Goal: Information Seeking & Learning: Find specific fact

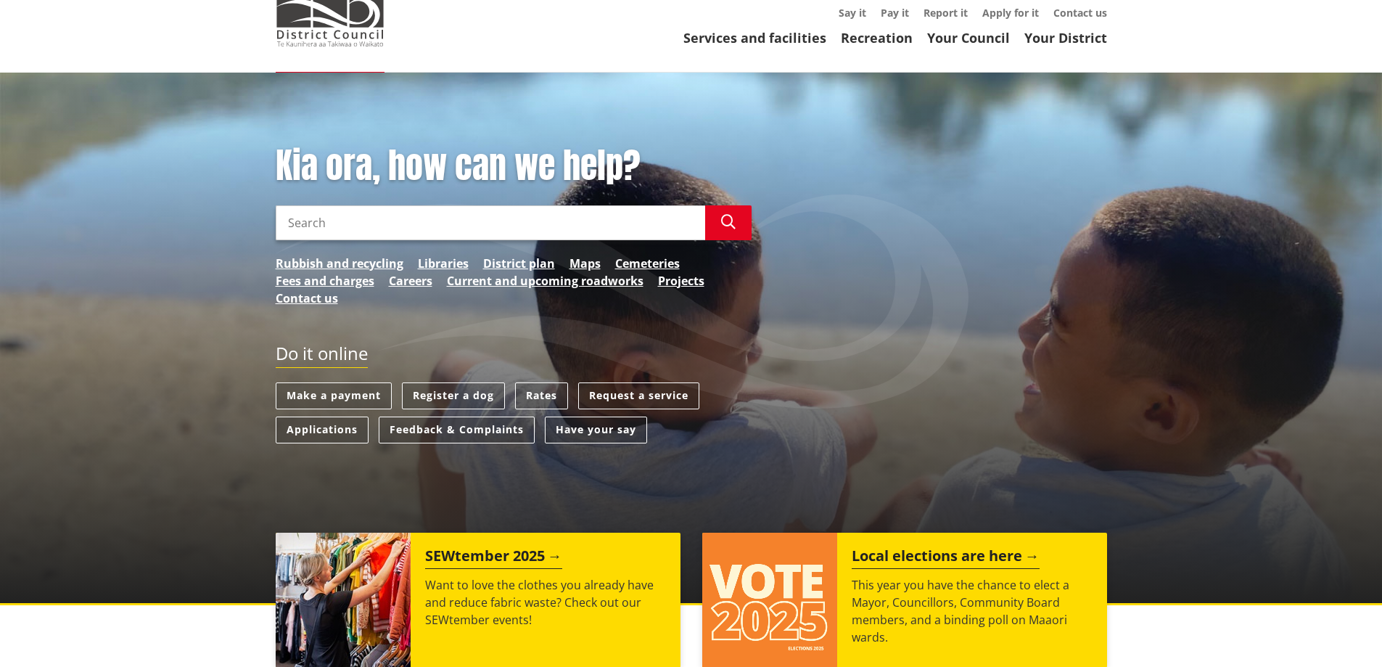
scroll to position [145, 0]
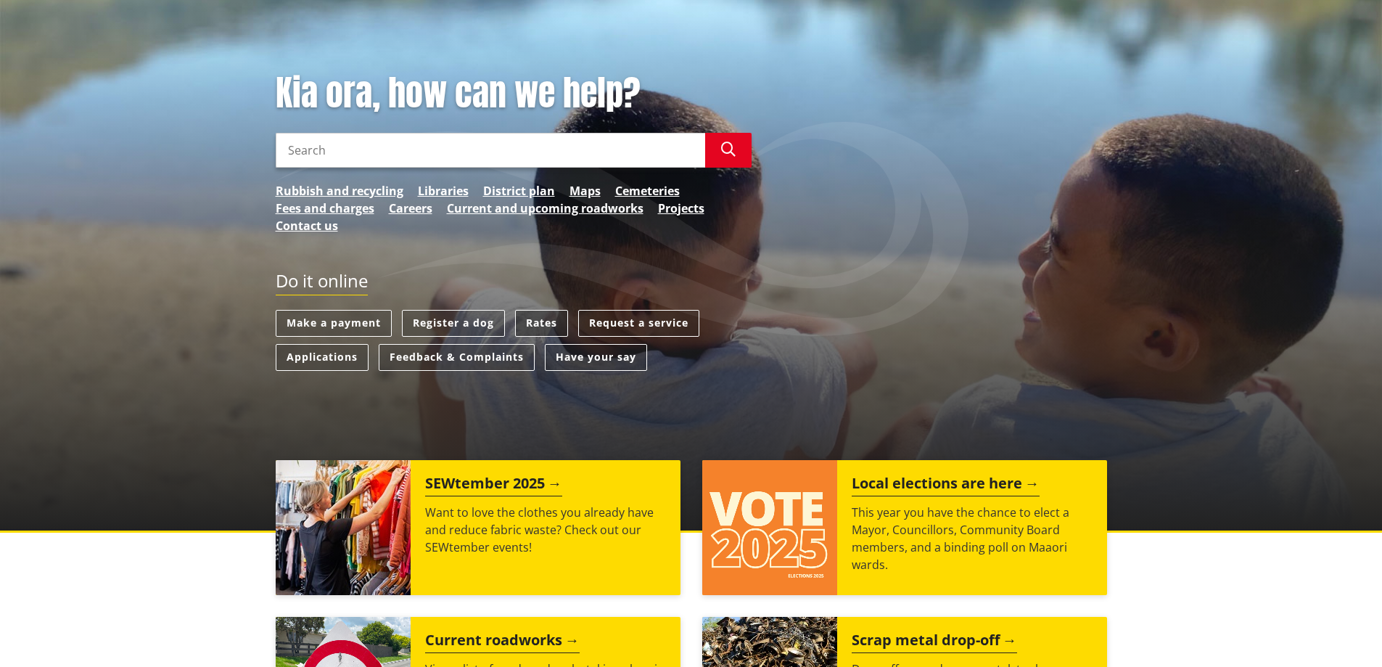
click at [547, 324] on link "Rates" at bounding box center [541, 323] width 53 height 27
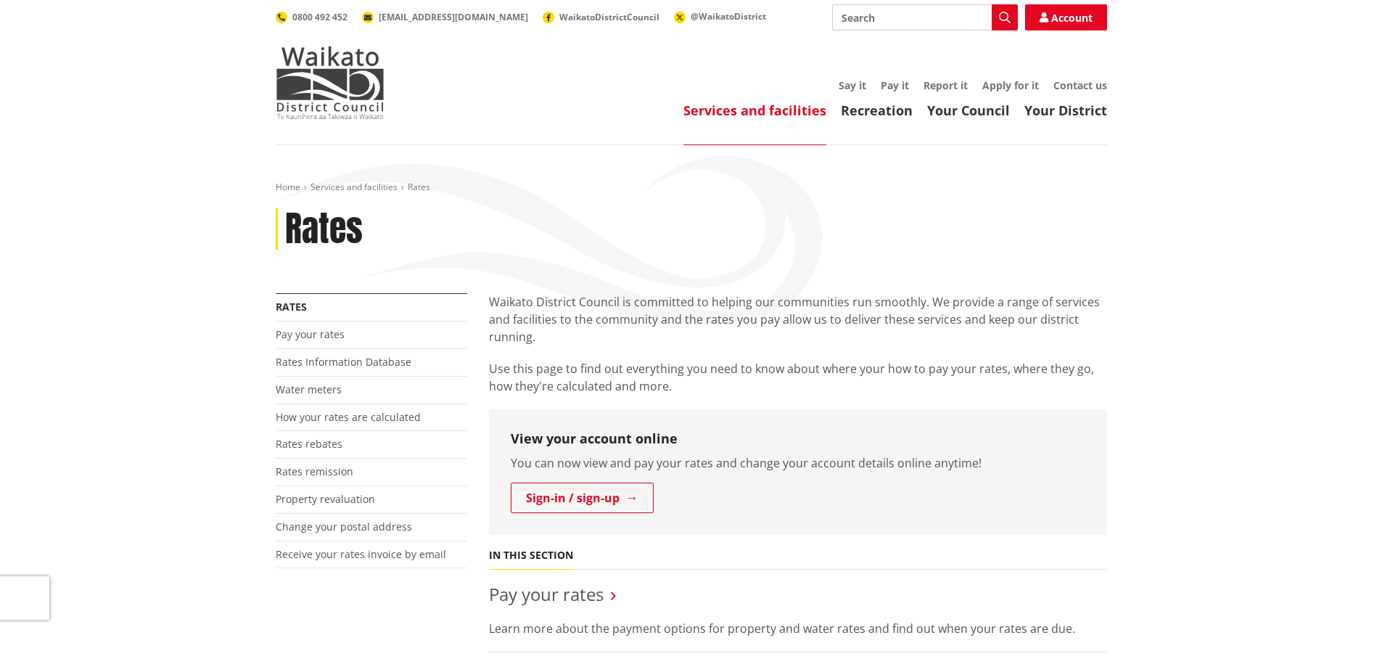
scroll to position [218, 0]
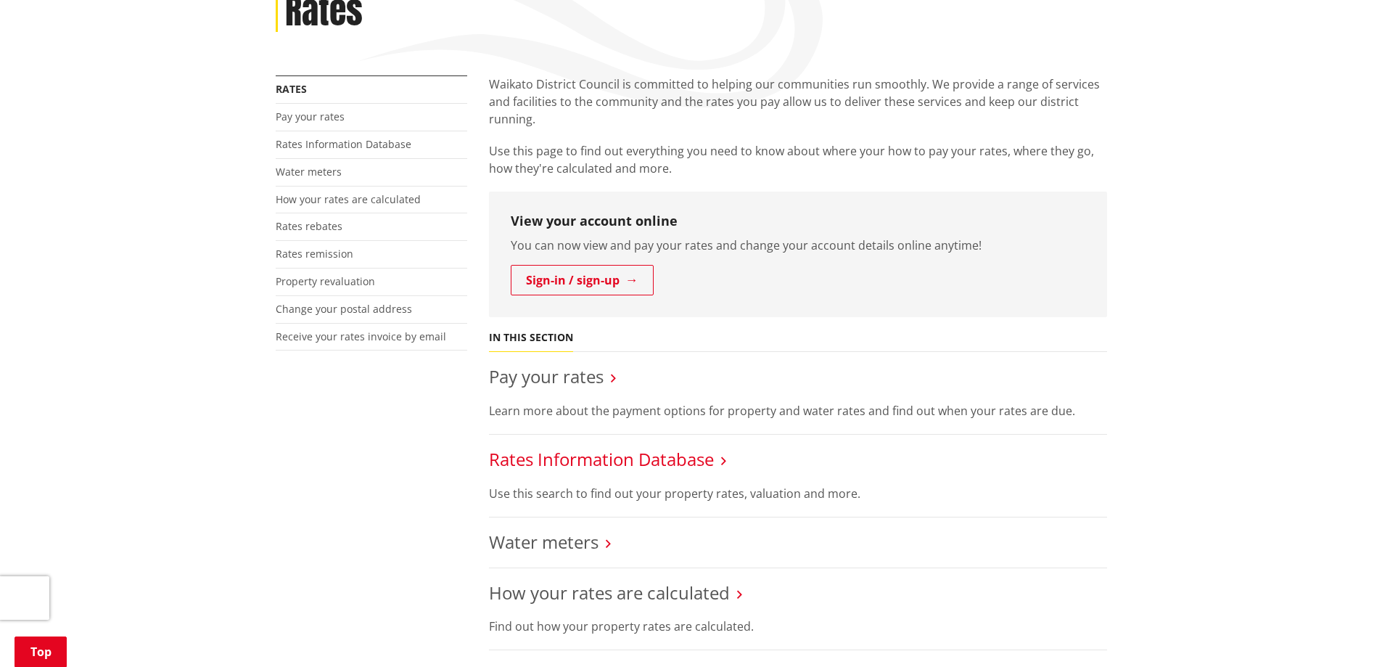
click at [592, 457] on link "Rates Information Database" at bounding box center [601, 459] width 225 height 24
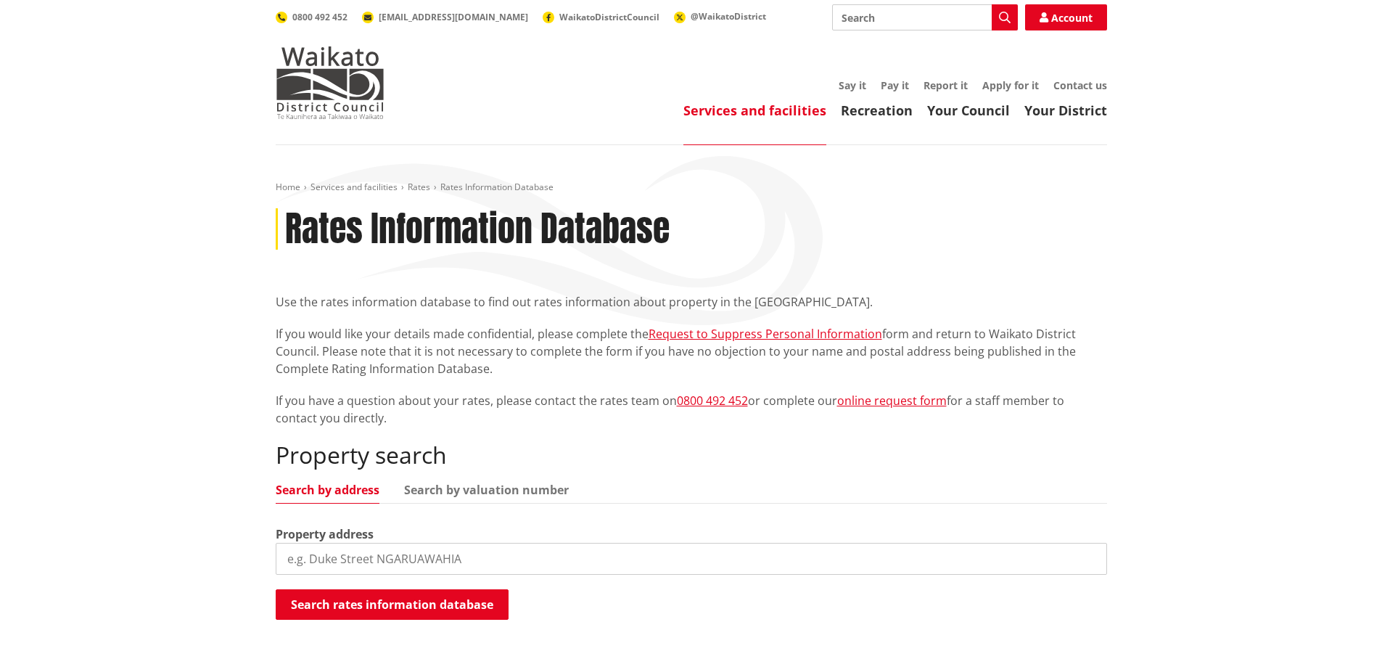
click at [371, 557] on input "search" at bounding box center [692, 559] width 832 height 32
type input "[STREET_ADDRESS]"
click at [382, 604] on button "Search rates information database" at bounding box center [392, 604] width 233 height 30
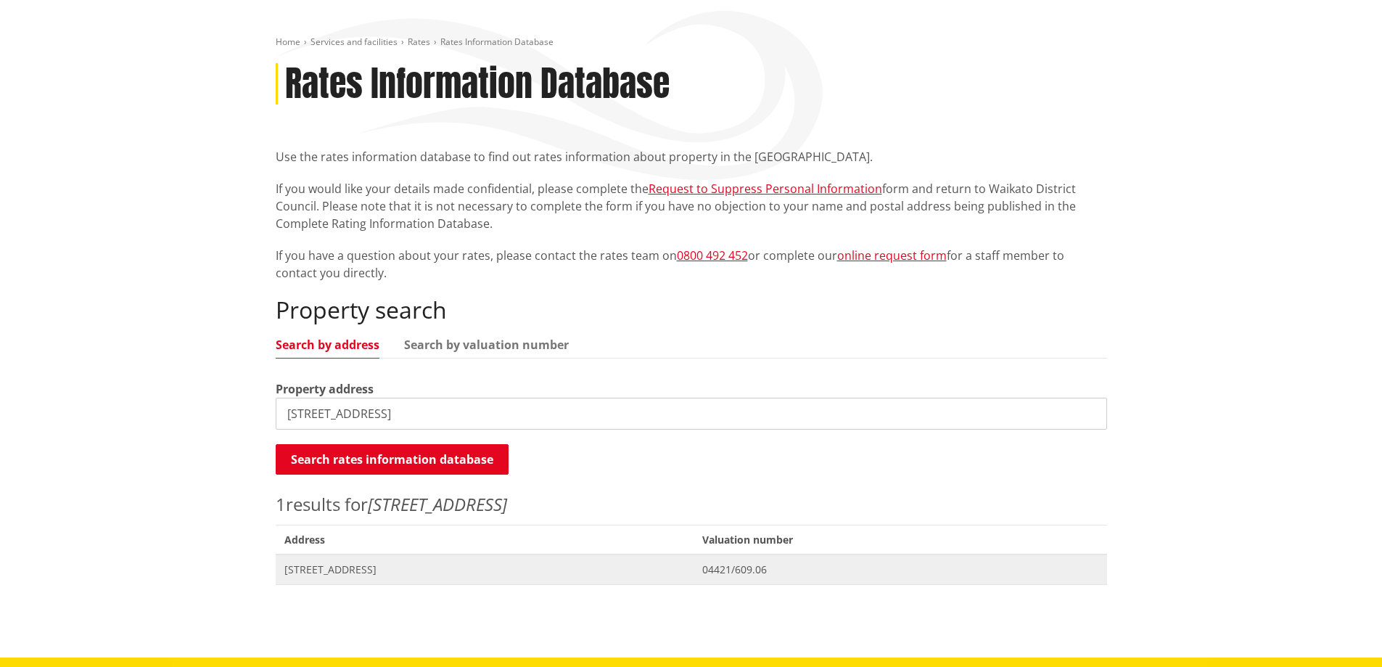
click at [497, 570] on span "180 Horsham Downs Road HORSHAM DOWNS" at bounding box center [484, 569] width 401 height 15
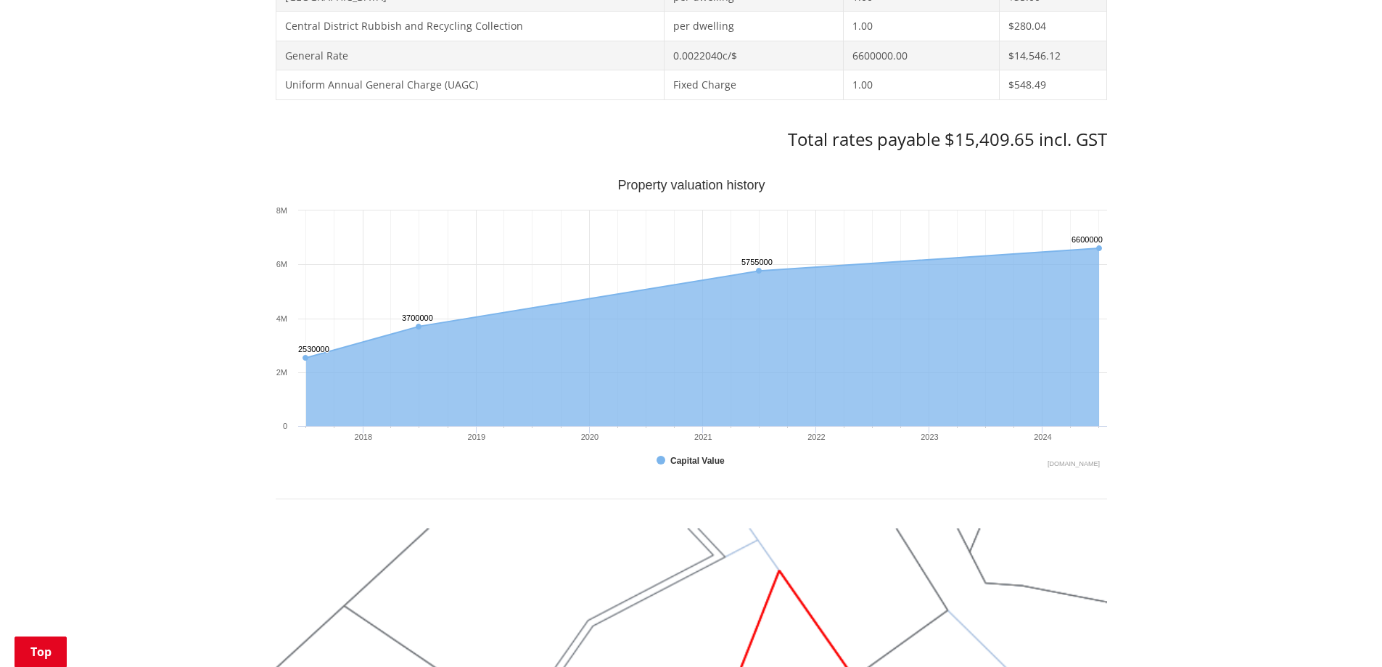
scroll to position [290, 0]
